Goal: Task Accomplishment & Management: Use online tool/utility

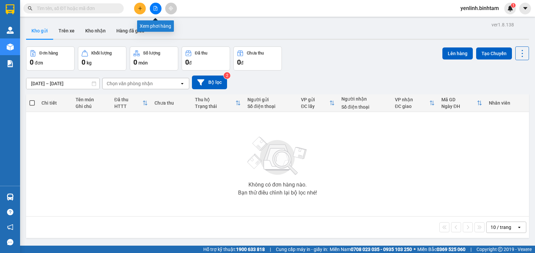
click at [156, 3] on button at bounding box center [156, 9] width 12 height 12
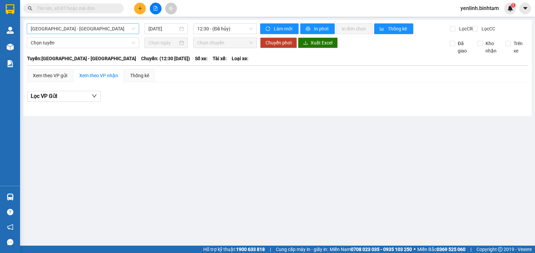
click at [97, 29] on span "[GEOGRAPHIC_DATA] - [GEOGRAPHIC_DATA]" at bounding box center [83, 29] width 104 height 10
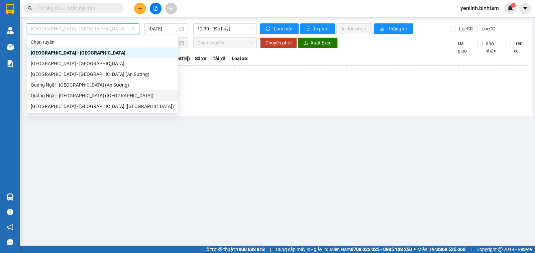
click at [97, 97] on div "Quảng Ngãi - [GEOGRAPHIC_DATA] ([GEOGRAPHIC_DATA])" at bounding box center [102, 95] width 143 height 7
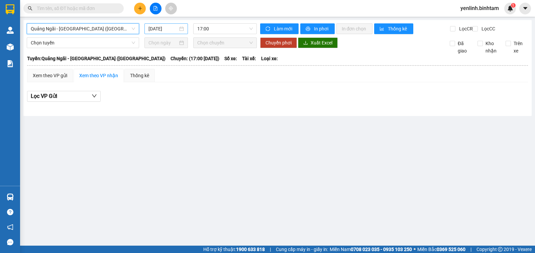
click at [176, 28] on input "[DATE]" at bounding box center [164, 28] width 30 height 7
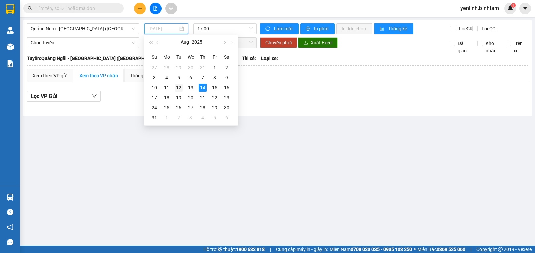
click at [179, 89] on div "12" at bounding box center [179, 88] width 8 height 8
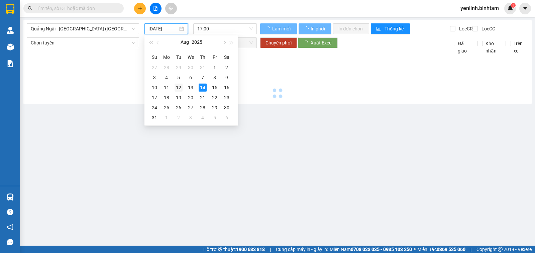
type input "[DATE]"
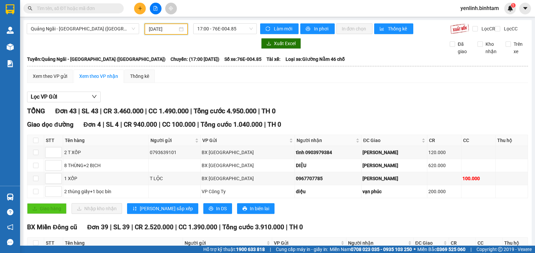
scroll to position [67, 0]
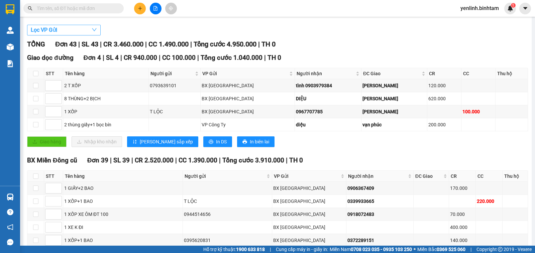
click at [66, 34] on button "Lọc VP Gửi" at bounding box center [64, 30] width 74 height 11
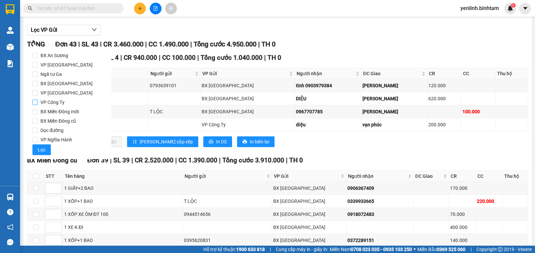
click at [58, 103] on span "VP Công Ty" at bounding box center [52, 102] width 29 height 9
click at [38, 103] on input "VP Công Ty" at bounding box center [34, 102] width 5 height 5
checkbox input "true"
click at [42, 149] on span "Lọc" at bounding box center [42, 149] width 8 height 7
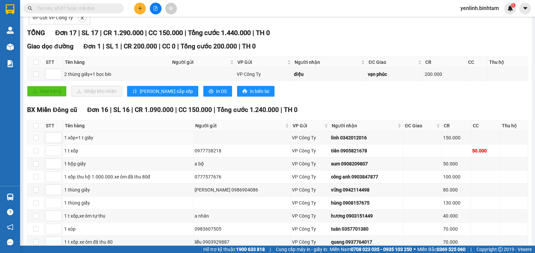
scroll to position [0, 0]
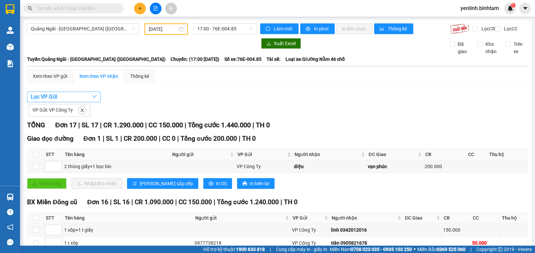
click at [68, 100] on button "Lọc VP Gửi" at bounding box center [64, 97] width 74 height 11
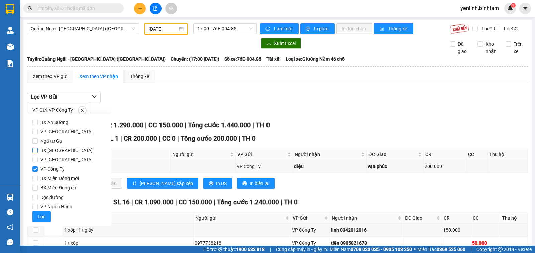
click at [68, 148] on span "BX [GEOGRAPHIC_DATA]" at bounding box center [67, 150] width 58 height 9
click at [38, 148] on input "BX [GEOGRAPHIC_DATA]" at bounding box center [34, 150] width 5 height 5
checkbox input "true"
click at [32, 171] on input "VP Công Ty" at bounding box center [34, 169] width 5 height 5
checkbox input "false"
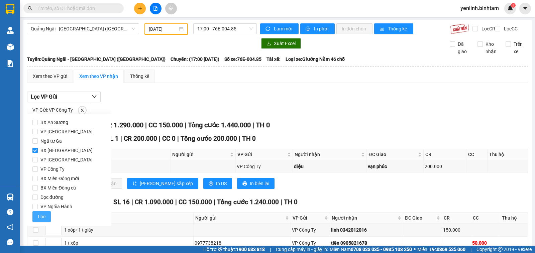
click at [40, 219] on span "Lọc" at bounding box center [42, 216] width 8 height 7
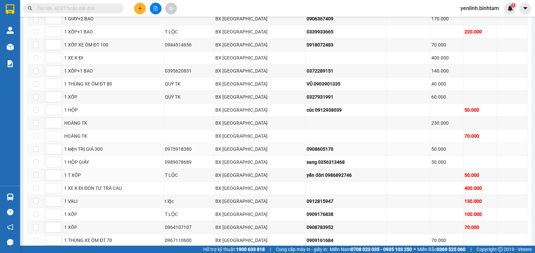
scroll to position [304, 0]
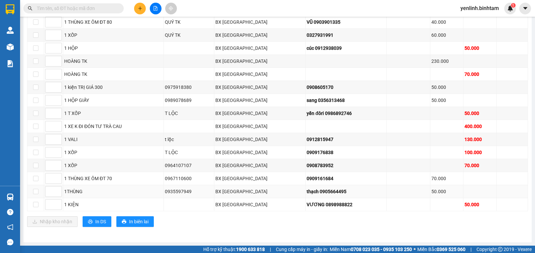
drag, startPoint x: 419, startPoint y: 196, endPoint x: 402, endPoint y: 194, distance: 16.1
drag, startPoint x: 402, startPoint y: 194, endPoint x: 429, endPoint y: 208, distance: 29.3
click at [397, 227] on div "Nhập kho nhận In DS In biên lai" at bounding box center [277, 221] width 501 height 11
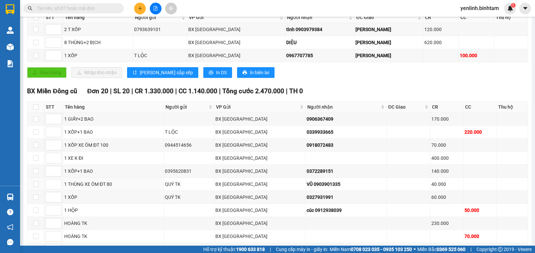
scroll to position [3, 0]
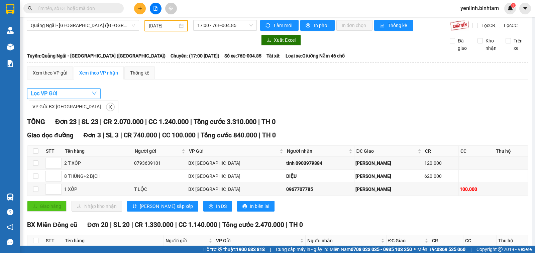
click at [72, 98] on button "Lọc VP Gửi" at bounding box center [64, 93] width 74 height 11
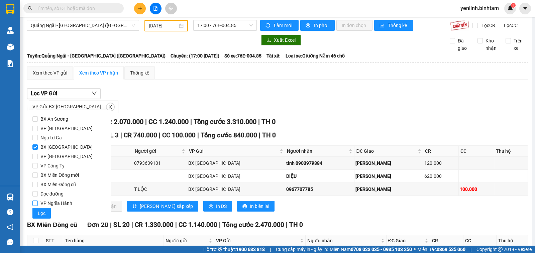
drag, startPoint x: 37, startPoint y: 202, endPoint x: 36, endPoint y: 206, distance: 3.4
click at [36, 202] on input "VP Nghĩa Hành" at bounding box center [34, 203] width 5 height 5
checkbox input "true"
click at [41, 215] on span "Lọc" at bounding box center [42, 213] width 8 height 7
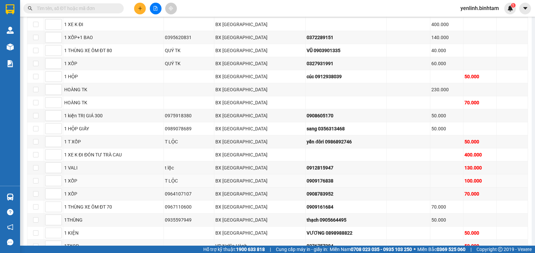
scroll to position [344, 0]
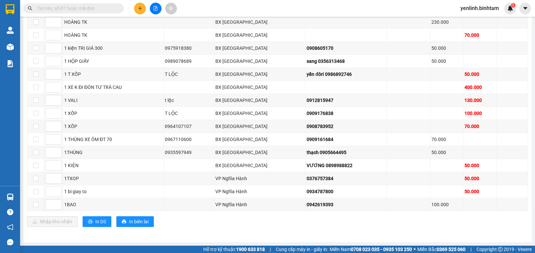
drag, startPoint x: 339, startPoint y: 175, endPoint x: 477, endPoint y: 228, distance: 147.8
click at [477, 228] on div "BX [GEOGRAPHIC_DATA] cũ Đơn 23 | SL 23 | CR 1.430.000 | CC 1.240.000 | Tổng cướ…" at bounding box center [277, 58] width 501 height 347
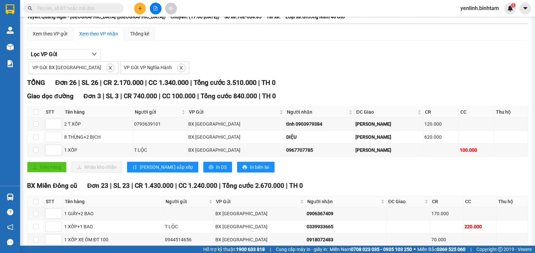
scroll to position [0, 0]
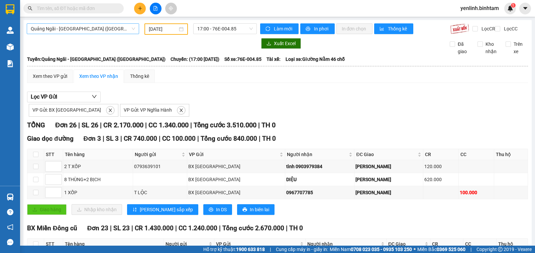
click at [116, 29] on span "Quảng Ngãi - [GEOGRAPHIC_DATA] ([GEOGRAPHIC_DATA])" at bounding box center [83, 29] width 104 height 10
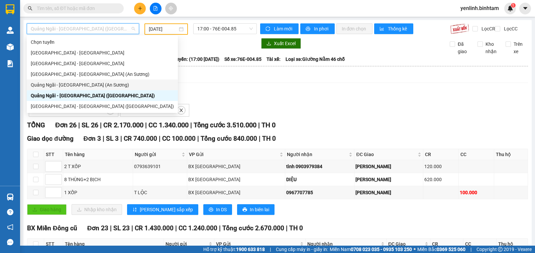
click at [96, 85] on div "Quảng Ngãi - [GEOGRAPHIC_DATA] (An Sương)" at bounding box center [102, 84] width 143 height 7
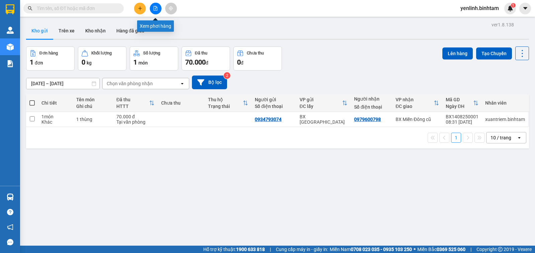
click at [153, 9] on button at bounding box center [156, 9] width 12 height 12
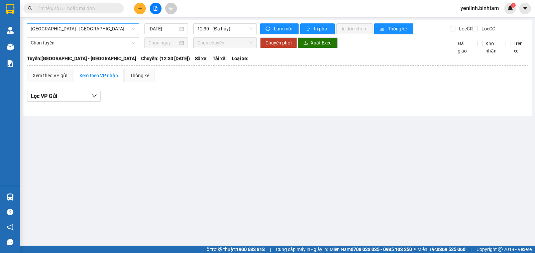
click at [117, 29] on span "[GEOGRAPHIC_DATA] - [GEOGRAPHIC_DATA]" at bounding box center [83, 29] width 104 height 10
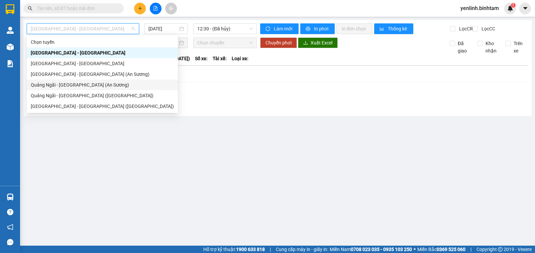
click at [95, 87] on div "Quảng Ngãi - [GEOGRAPHIC_DATA] (An Sương)" at bounding box center [102, 84] width 143 height 7
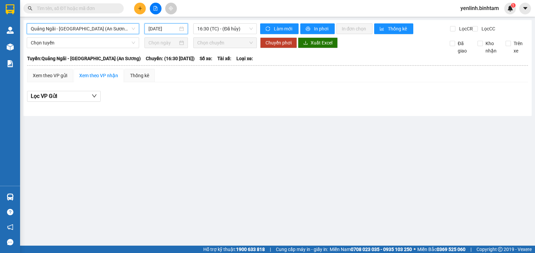
click at [165, 30] on input "[DATE]" at bounding box center [164, 28] width 30 height 7
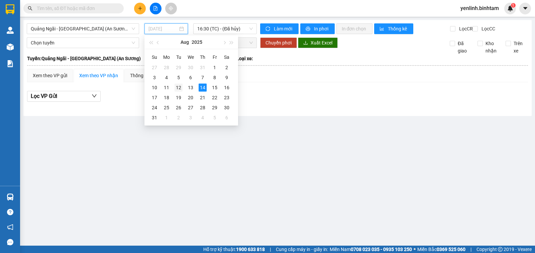
click at [177, 88] on div "12" at bounding box center [179, 88] width 8 height 8
type input "[DATE]"
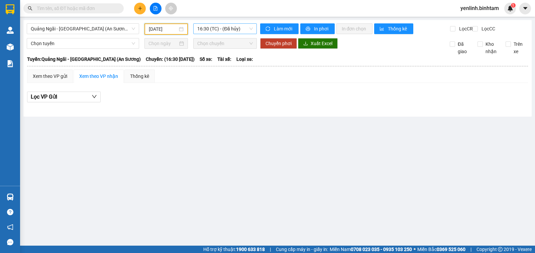
click at [226, 32] on span "16:30 (TC) - (Đã hủy)" at bounding box center [224, 29] width 55 height 10
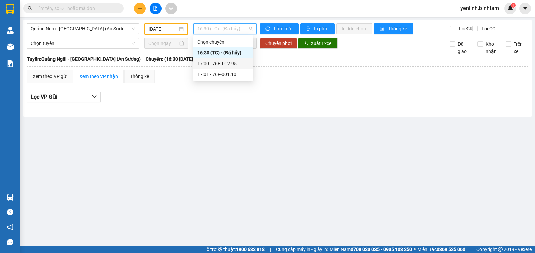
click at [222, 66] on div "17:00 - 76B-012.95" at bounding box center [223, 63] width 52 height 7
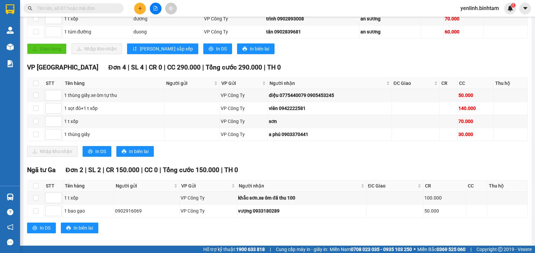
scroll to position [145, 0]
